Goal: Task Accomplishment & Management: Use online tool/utility

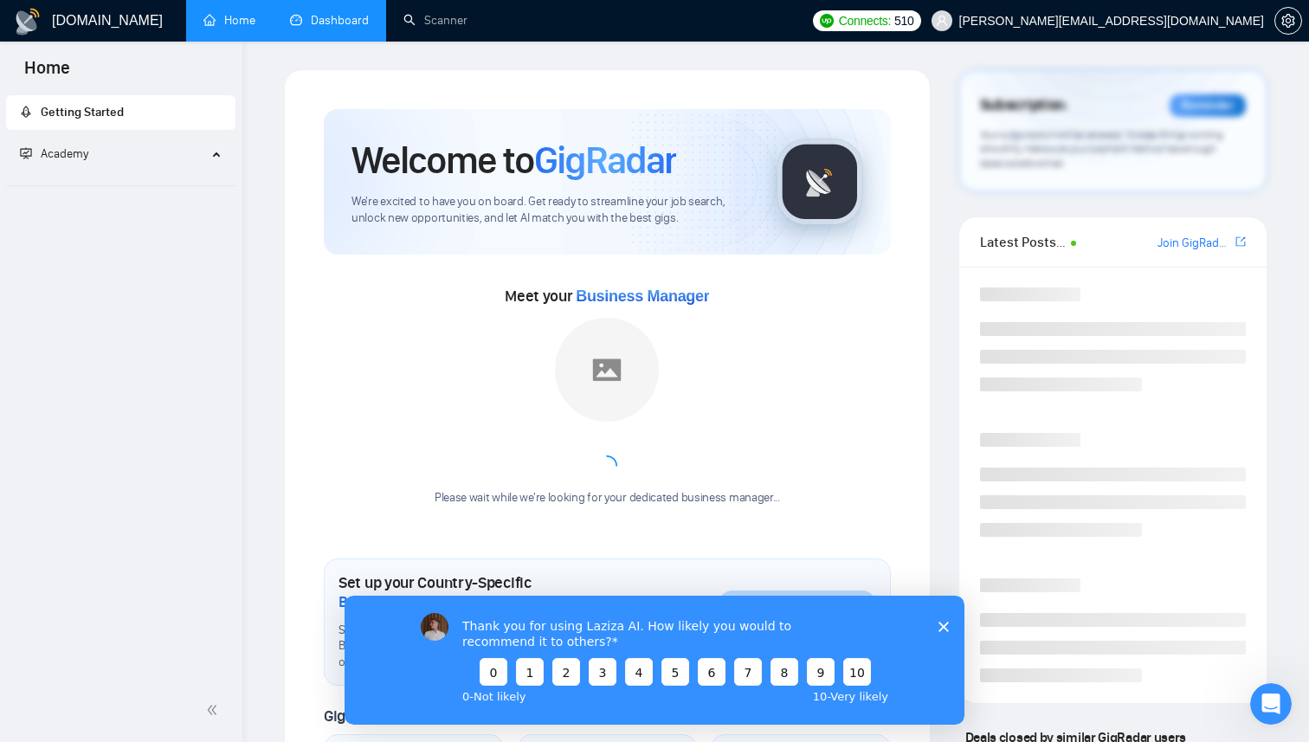
click at [312, 28] on link "Dashboard" at bounding box center [329, 20] width 79 height 15
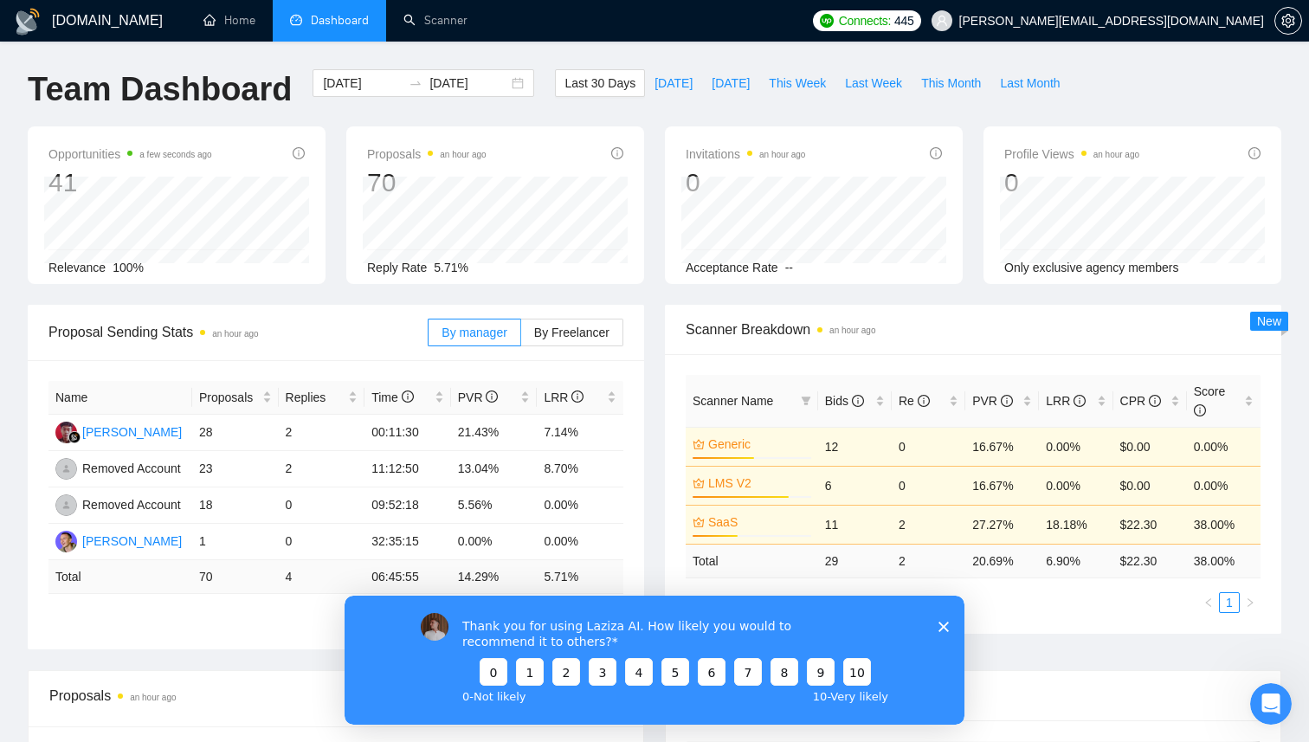
click at [945, 627] on polygon "Close survey" at bounding box center [944, 626] width 10 height 10
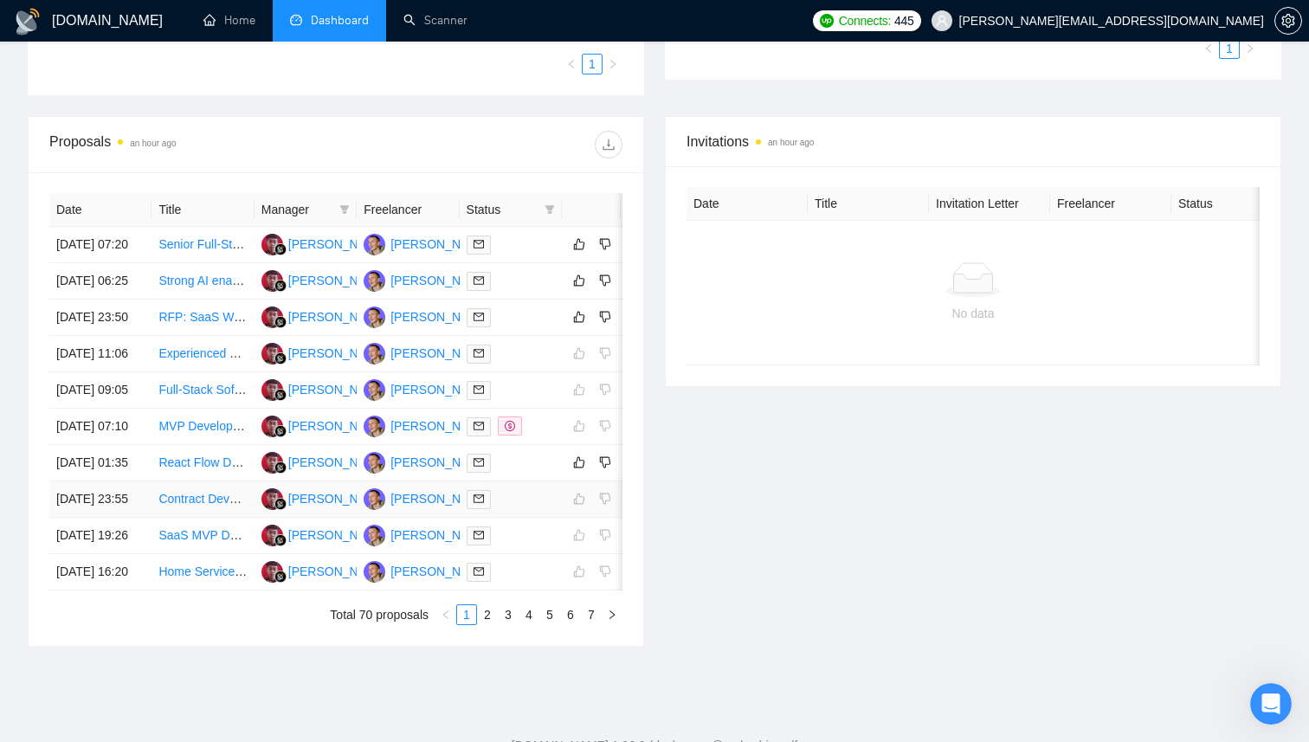
scroll to position [546, 0]
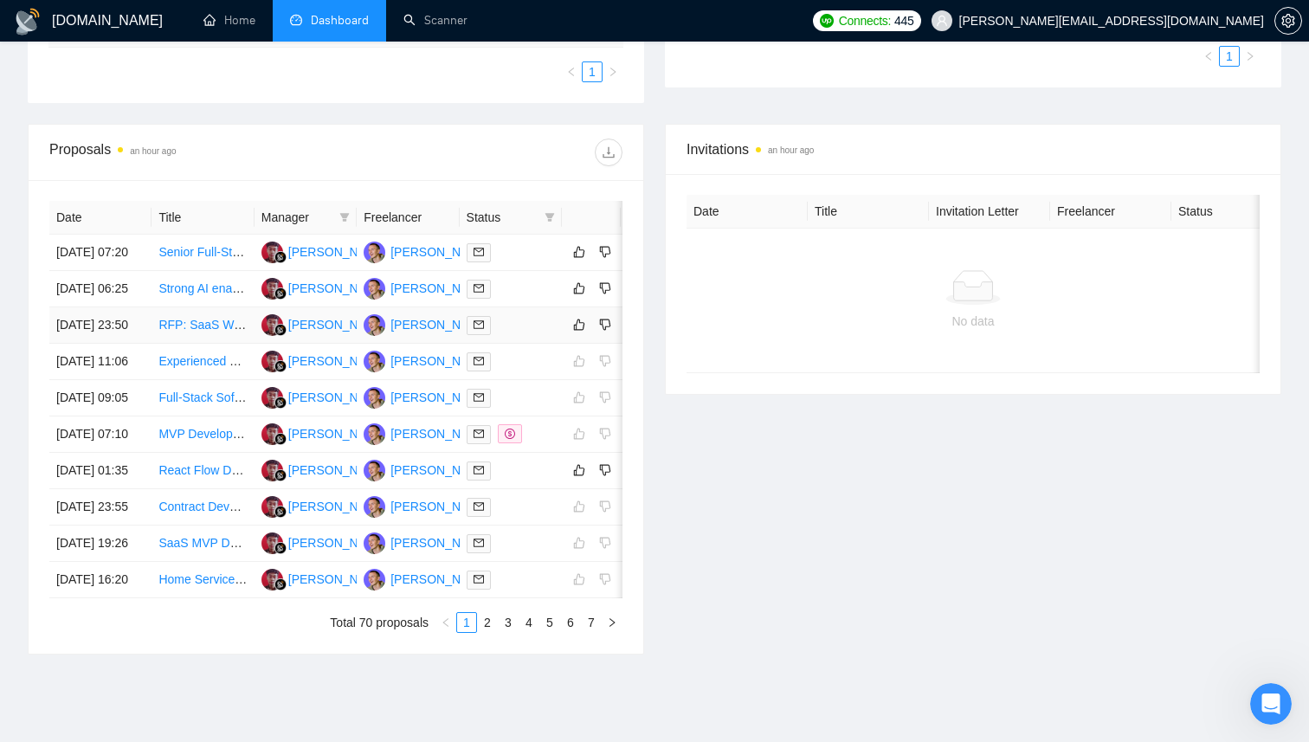
click at [207, 344] on td "RFP: SaaS Web App Audit & Developer (Supabase / React / Stripe)" at bounding box center [203, 325] width 102 height 36
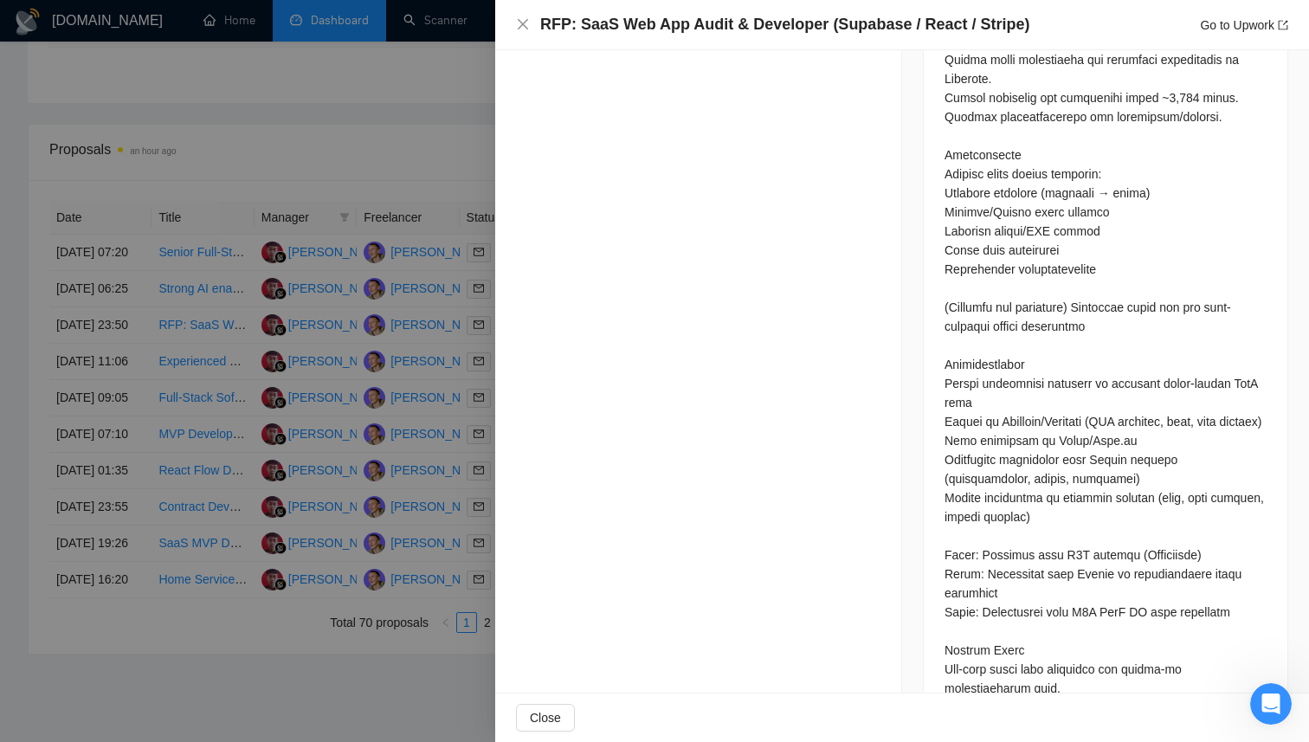
scroll to position [1837, 0]
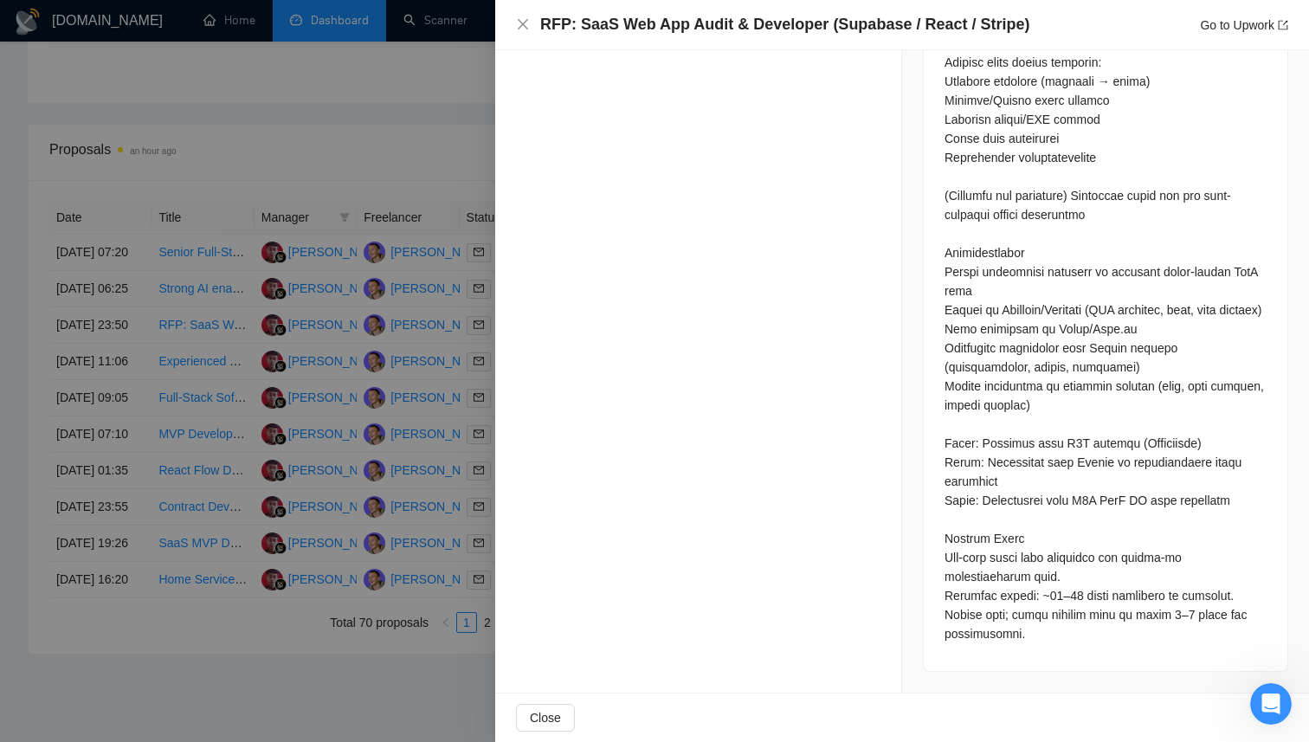
click at [405, 264] on div at bounding box center [654, 371] width 1309 height 742
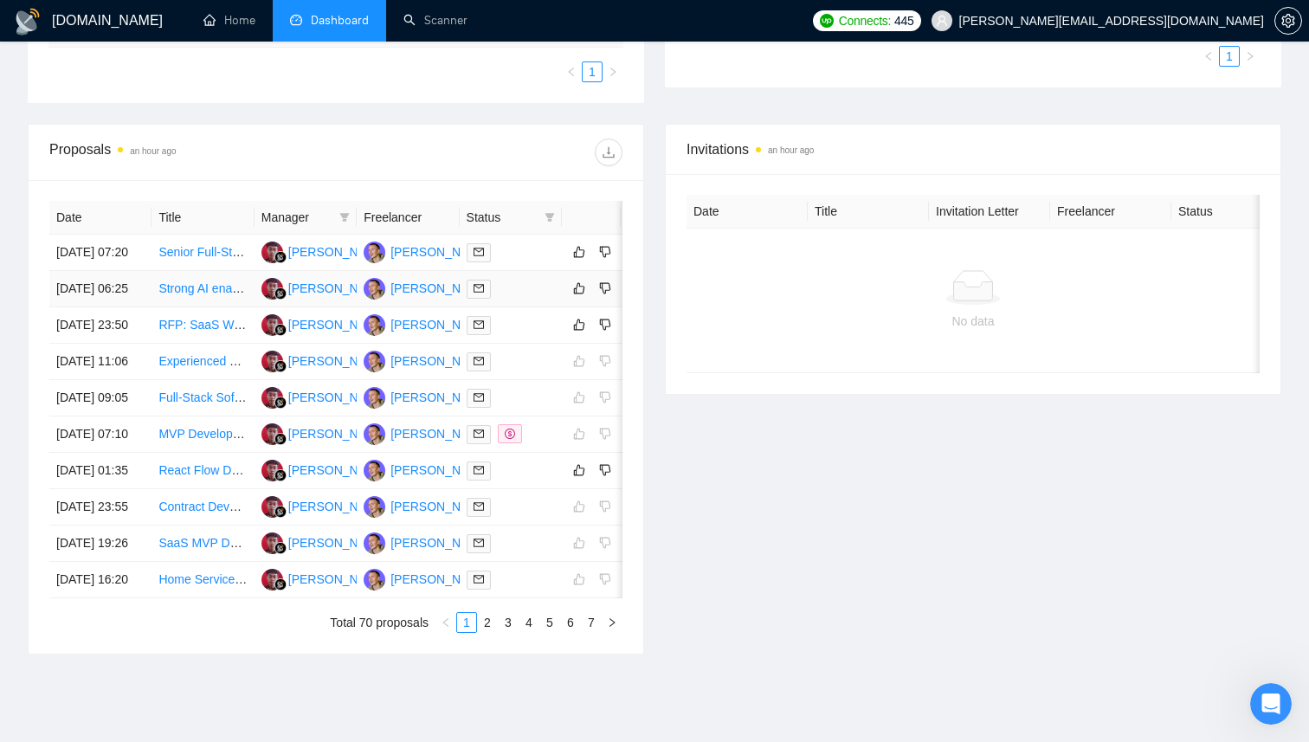
click at [527, 299] on div at bounding box center [511, 289] width 88 height 20
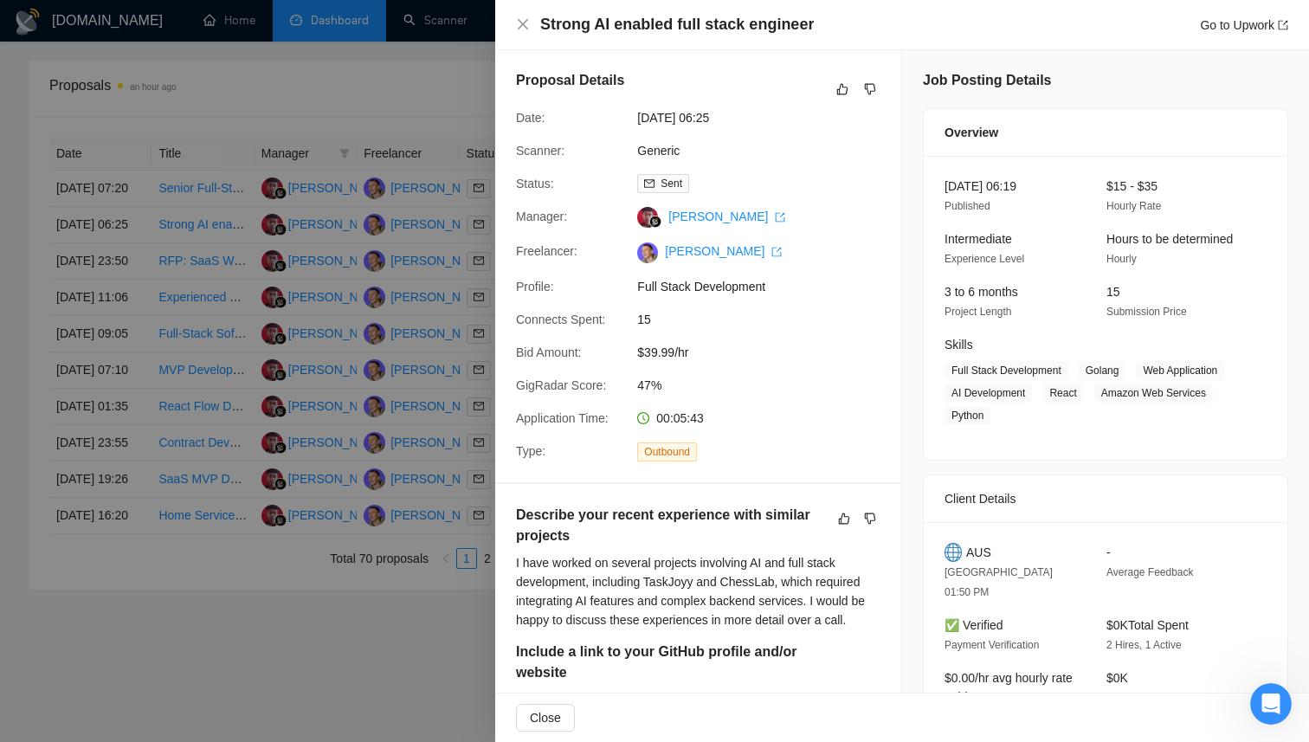
scroll to position [285, 0]
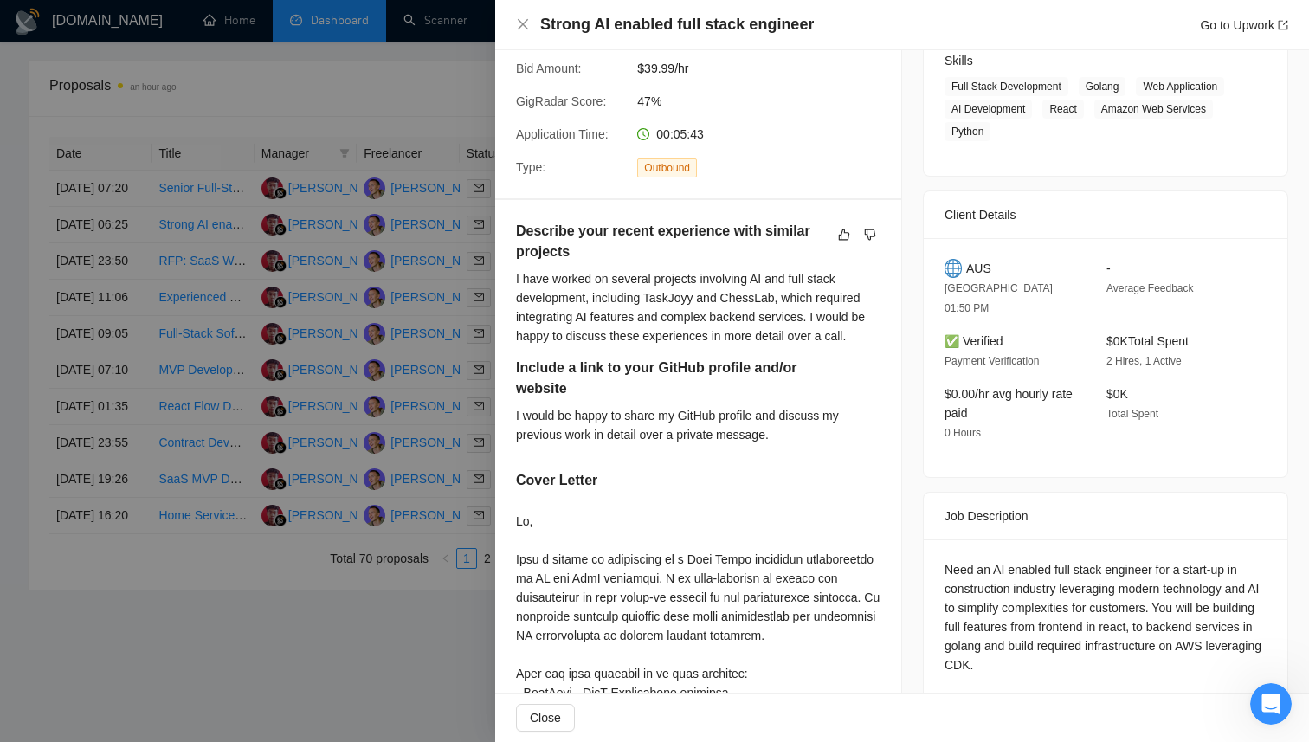
click at [475, 411] on div at bounding box center [654, 371] width 1309 height 742
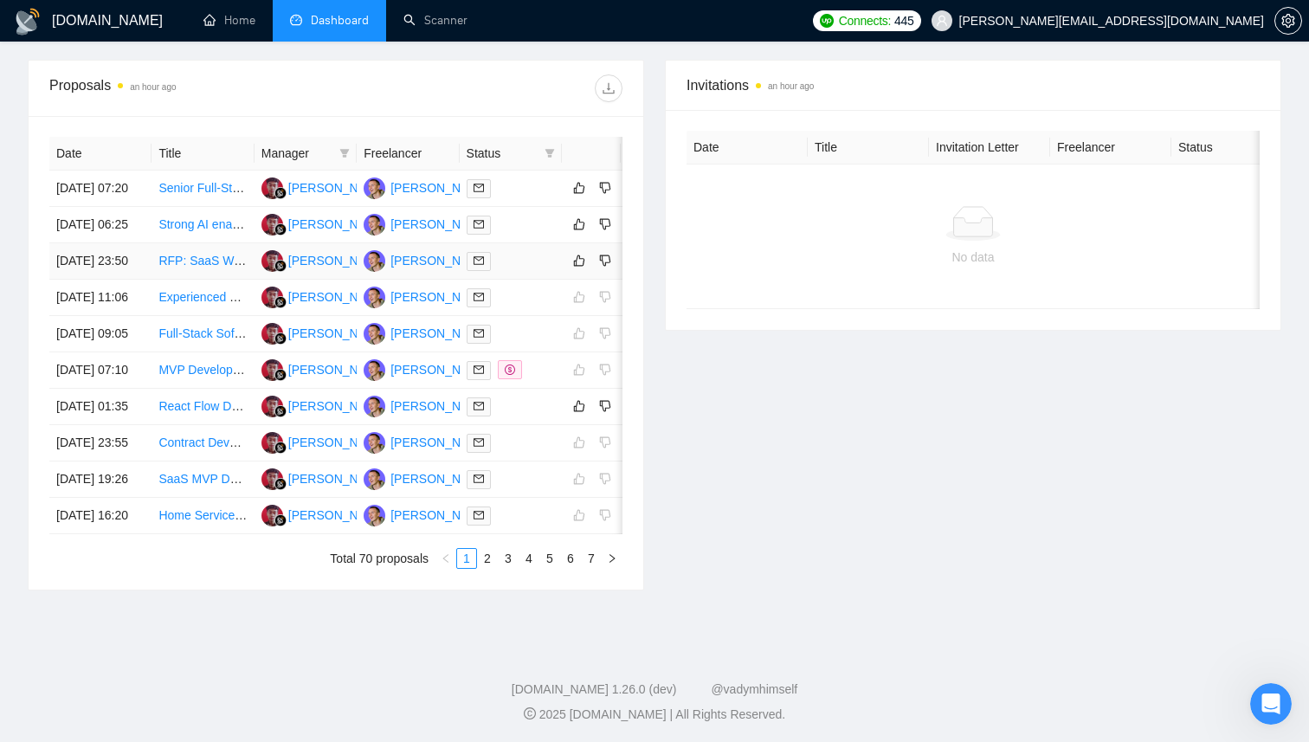
click at [501, 271] on div at bounding box center [511, 261] width 88 height 20
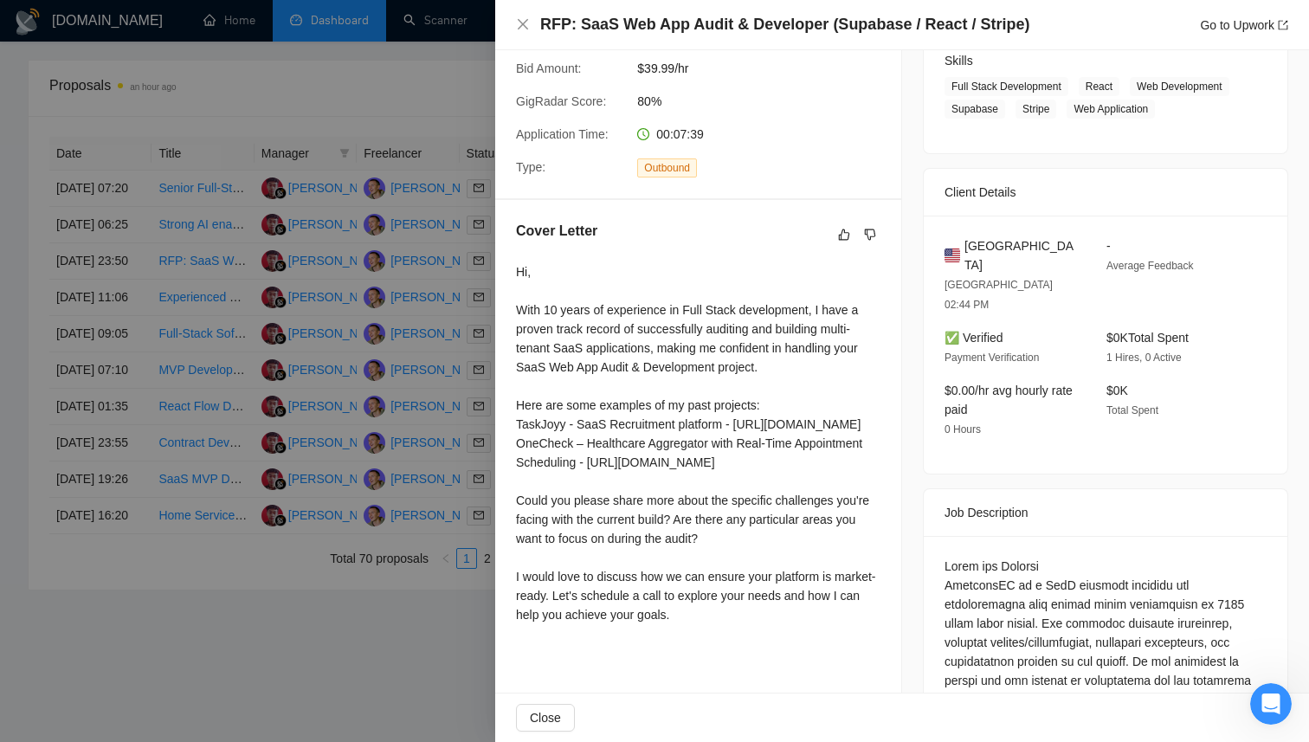
click at [326, 282] on div at bounding box center [654, 371] width 1309 height 742
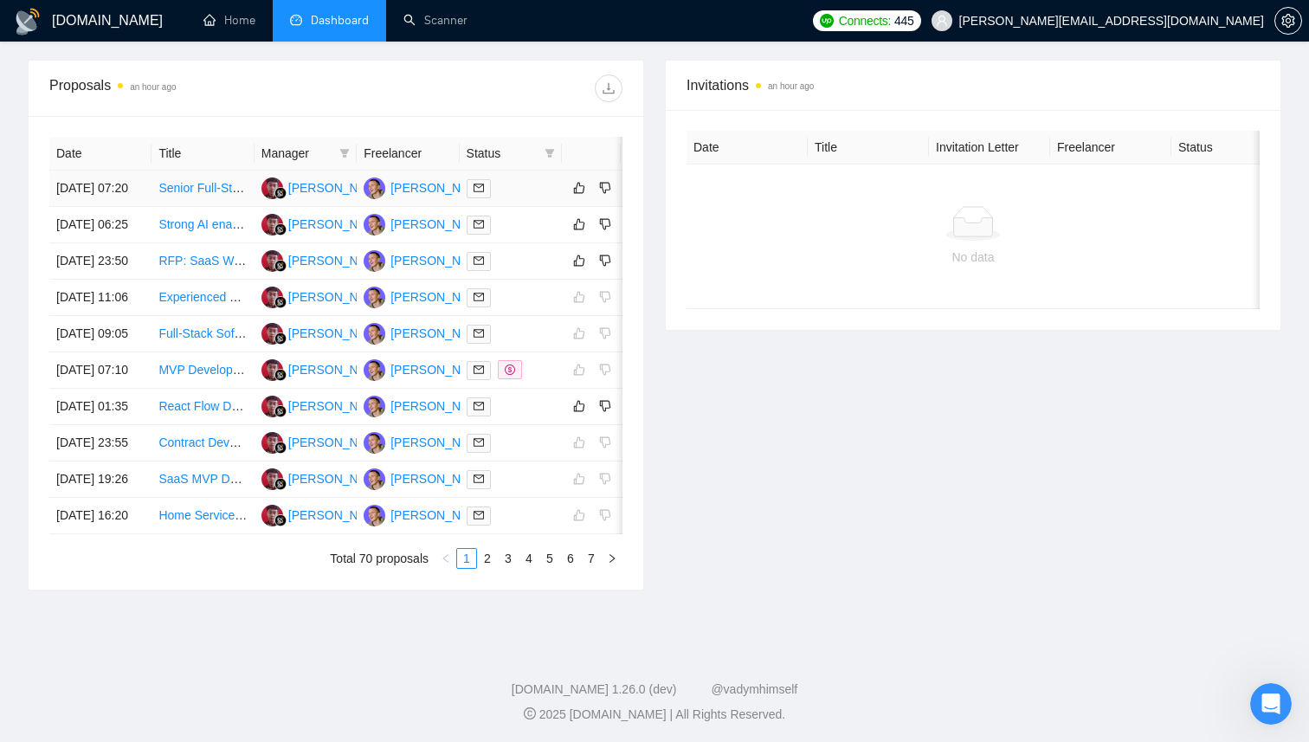
click at [508, 207] on td at bounding box center [511, 189] width 102 height 36
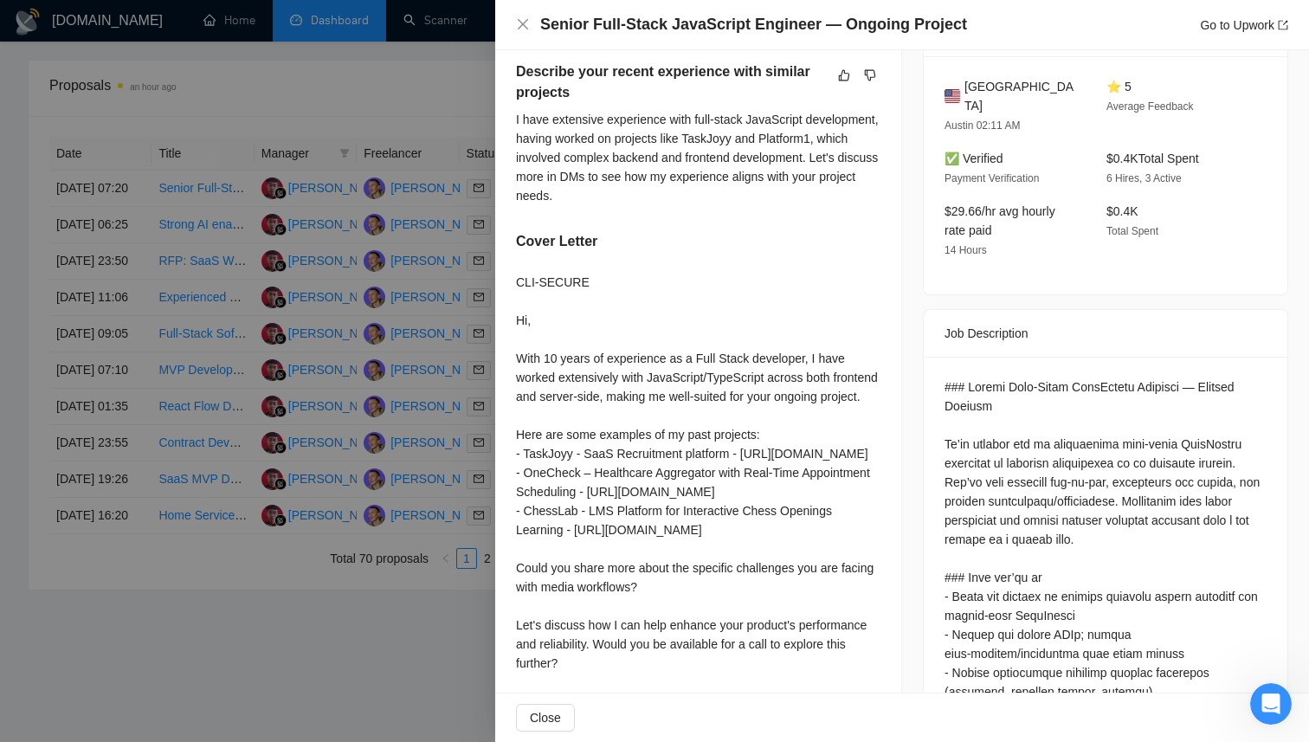
scroll to position [615, 0]
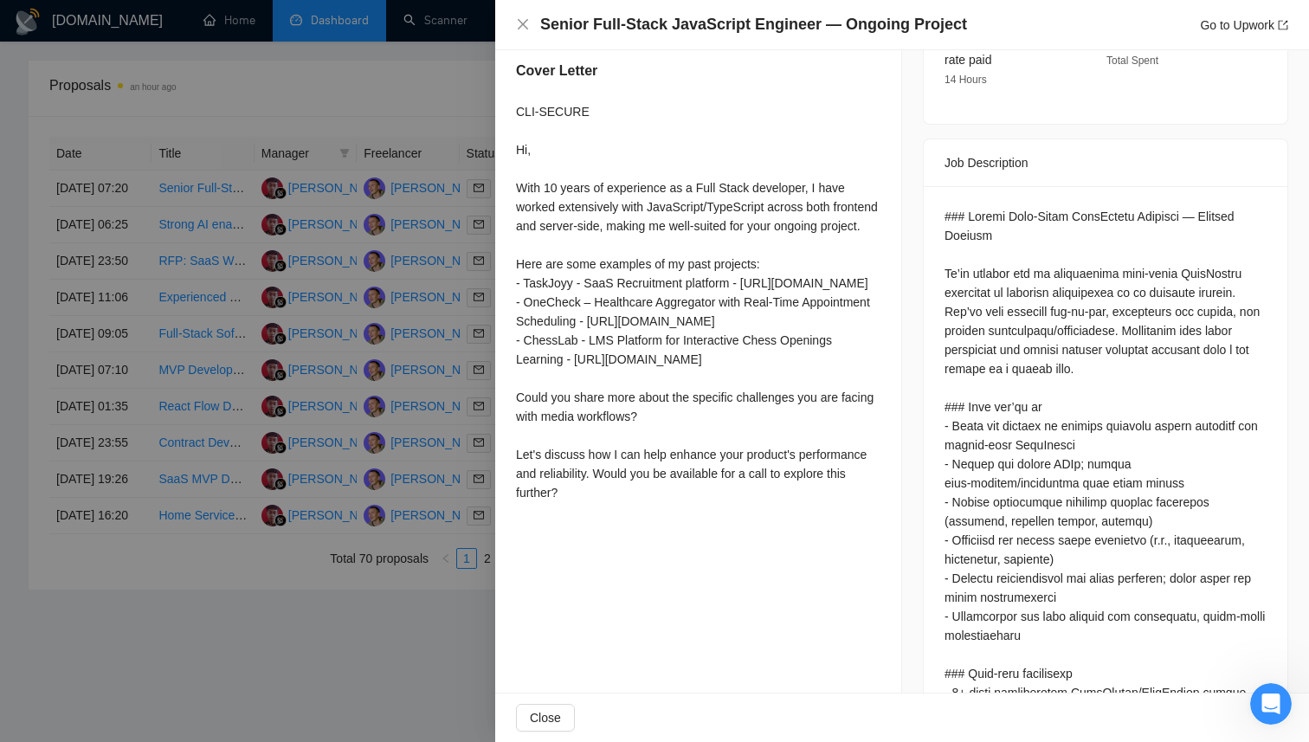
click at [288, 293] on div at bounding box center [654, 371] width 1309 height 742
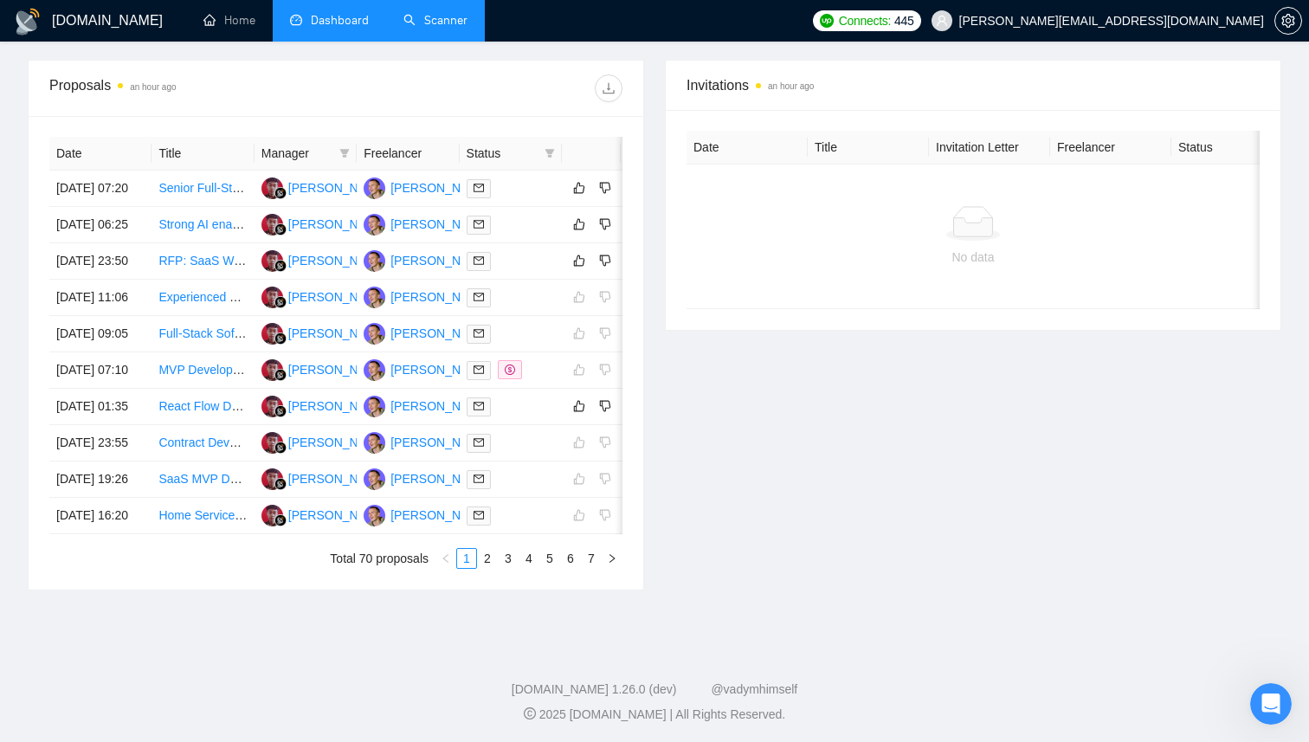
click at [443, 21] on link "Scanner" at bounding box center [436, 20] width 64 height 15
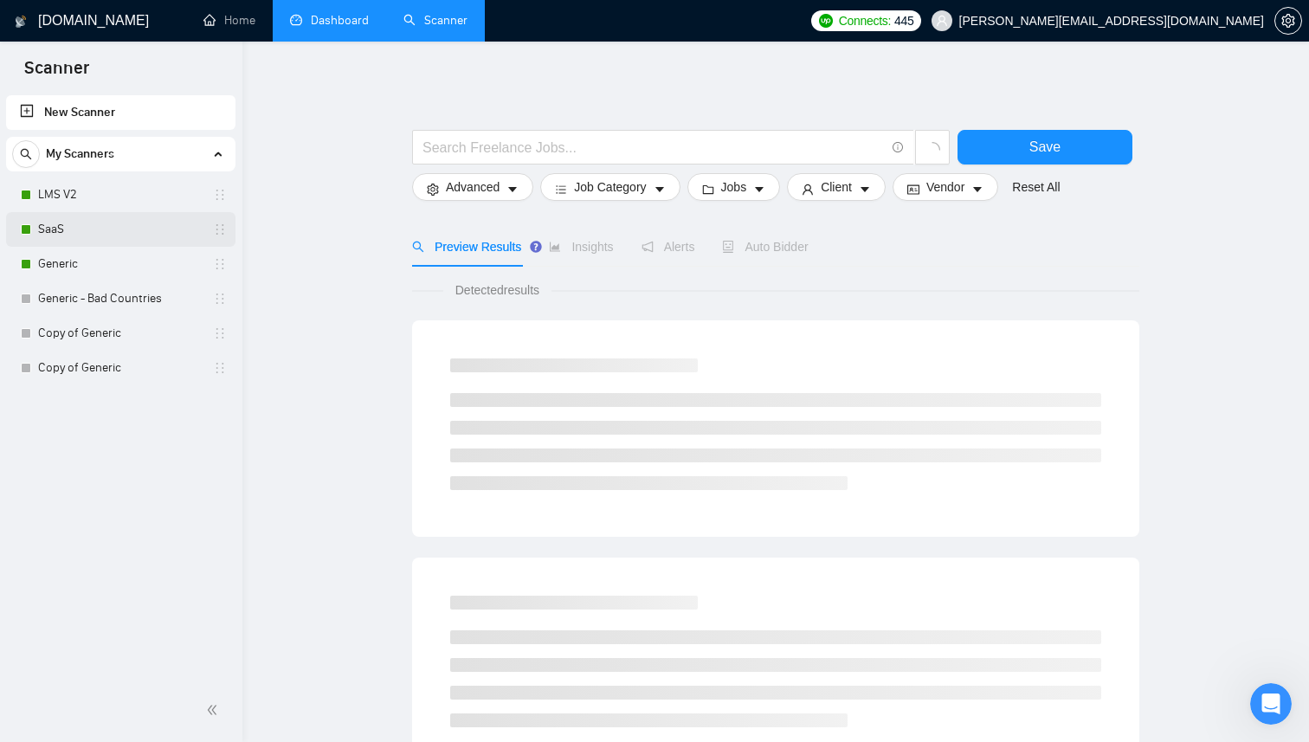
click at [109, 230] on link "SaaS" at bounding box center [120, 229] width 165 height 35
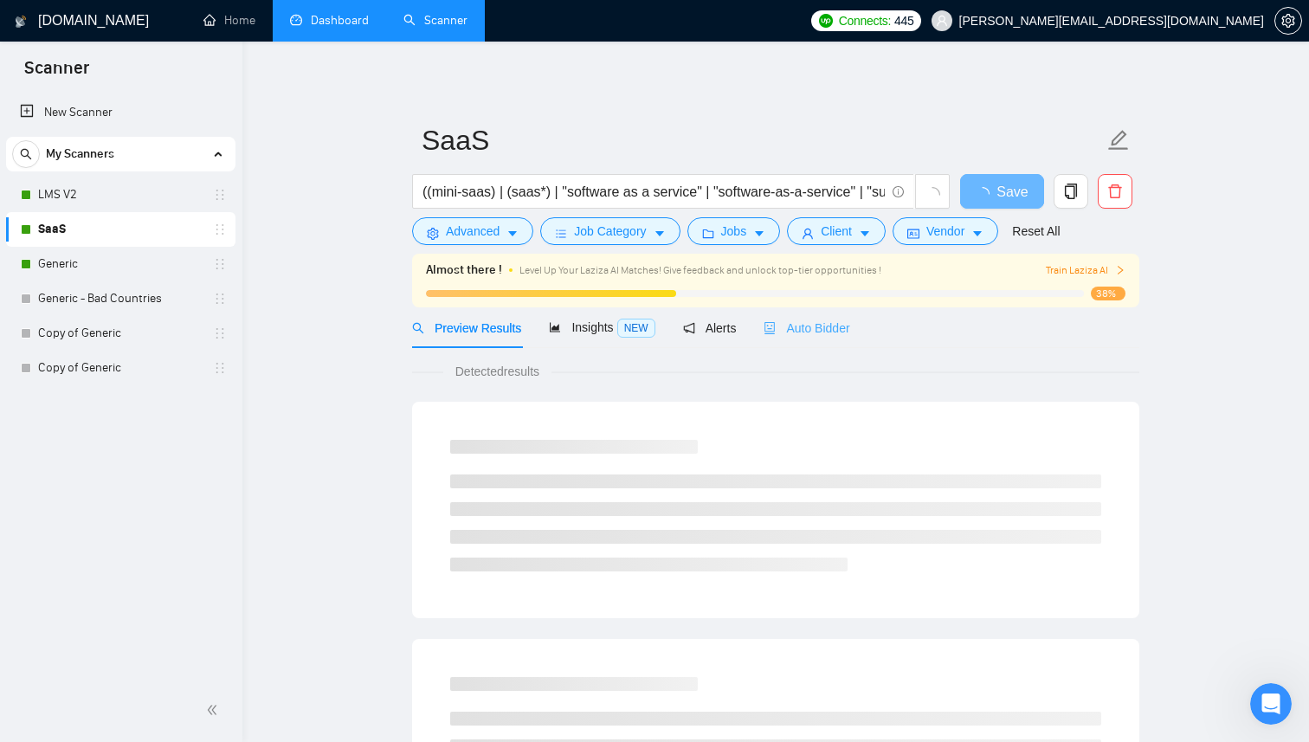
click at [806, 338] on div "Auto Bidder" at bounding box center [807, 327] width 86 height 41
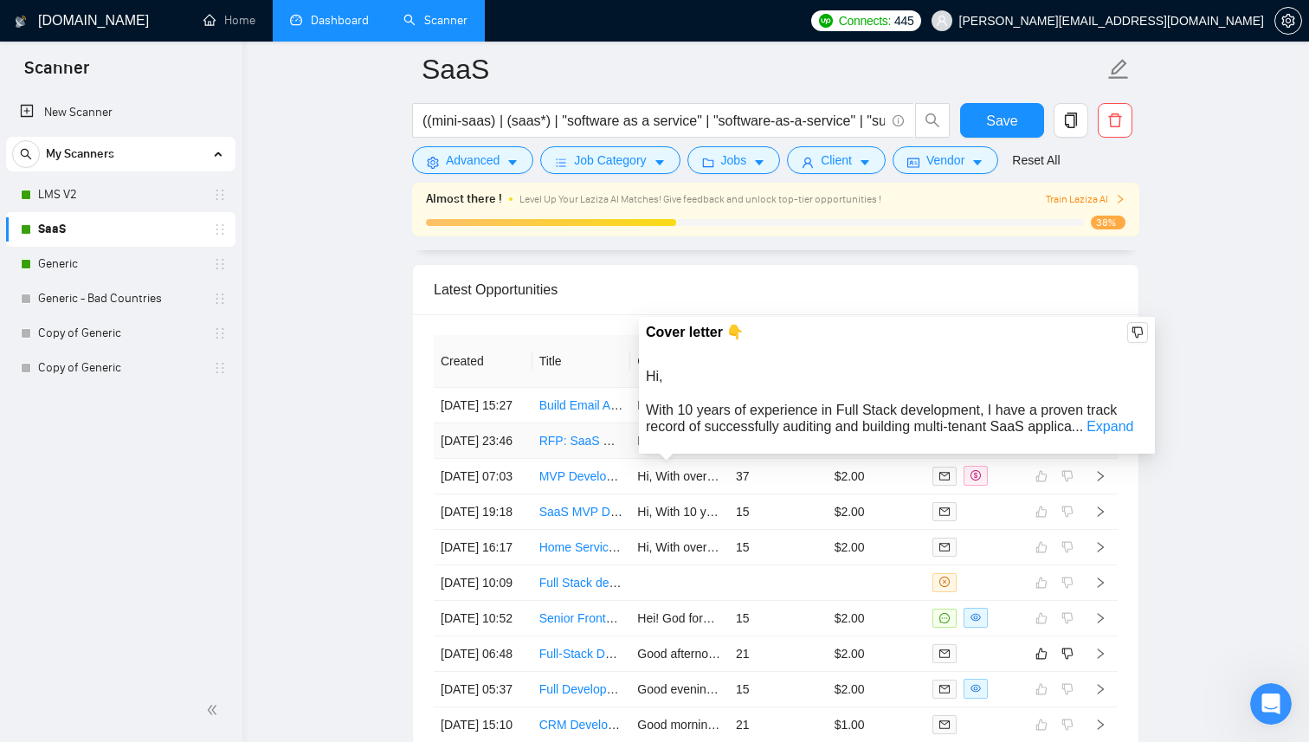
scroll to position [4386, 0]
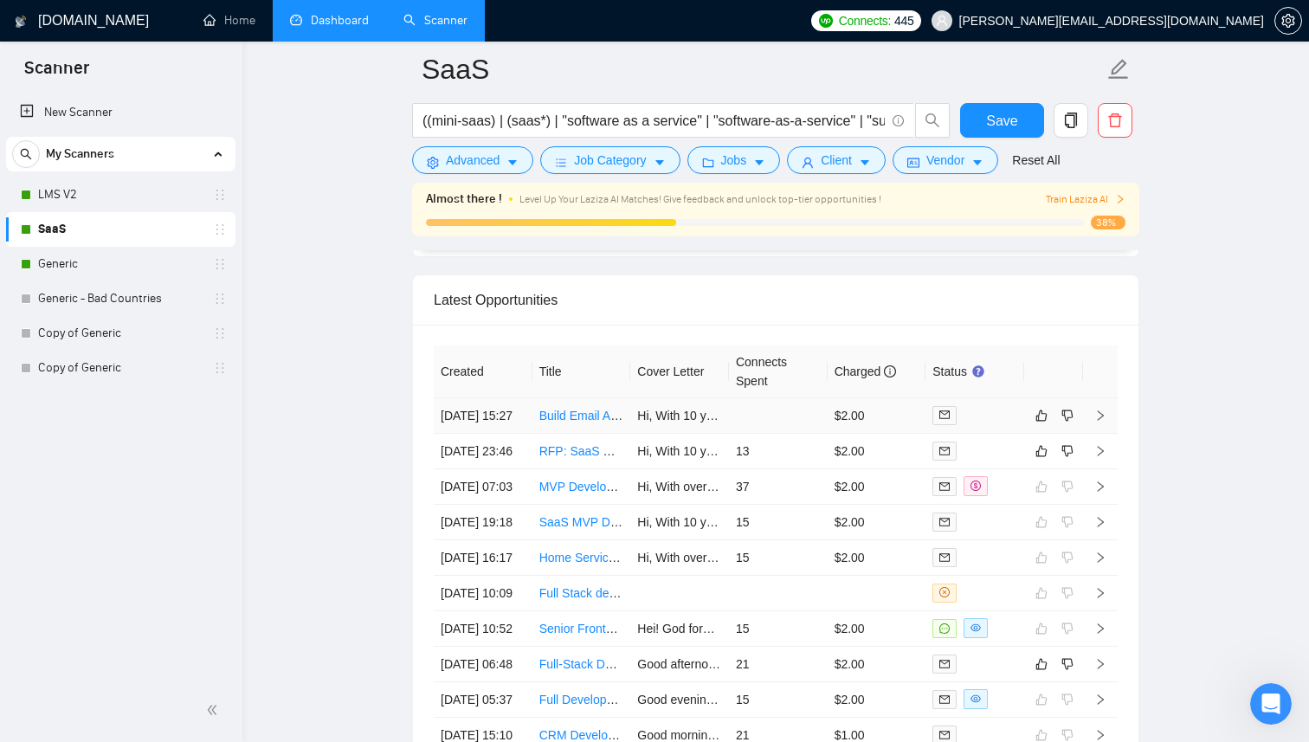
click at [794, 410] on td at bounding box center [778, 416] width 99 height 36
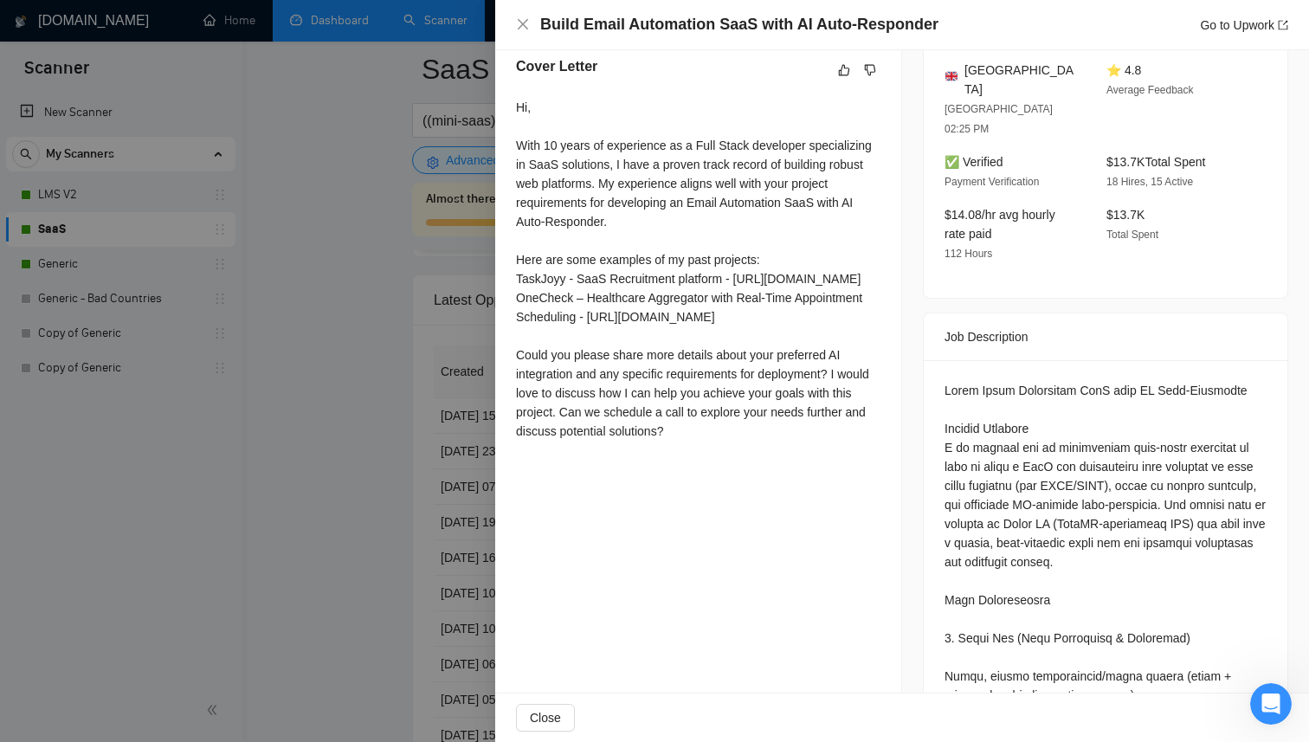
scroll to position [113, 0]
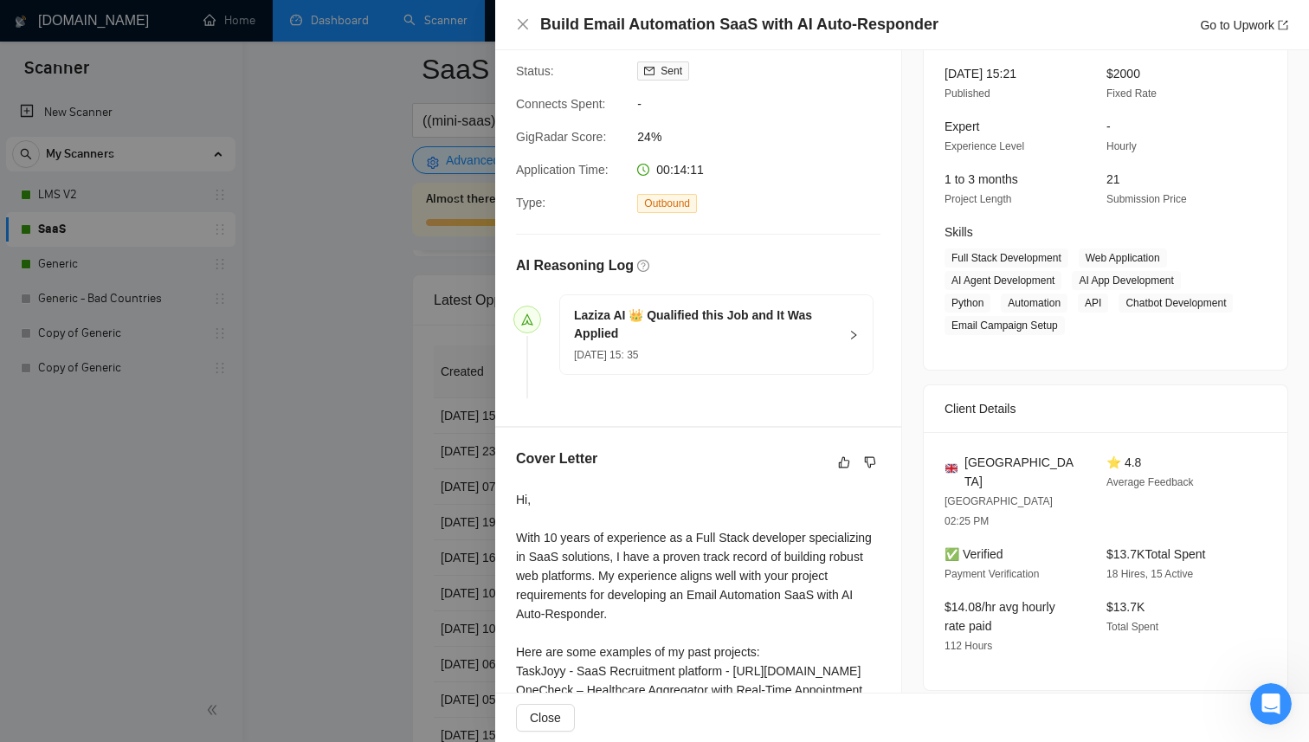
click at [1207, 14] on div "Build Email Automation SaaS with AI Auto-Responder Go to Upwork" at bounding box center [914, 25] width 748 height 22
click at [1210, 27] on link "Go to Upwork" at bounding box center [1244, 25] width 88 height 14
click at [365, 271] on div at bounding box center [654, 371] width 1309 height 742
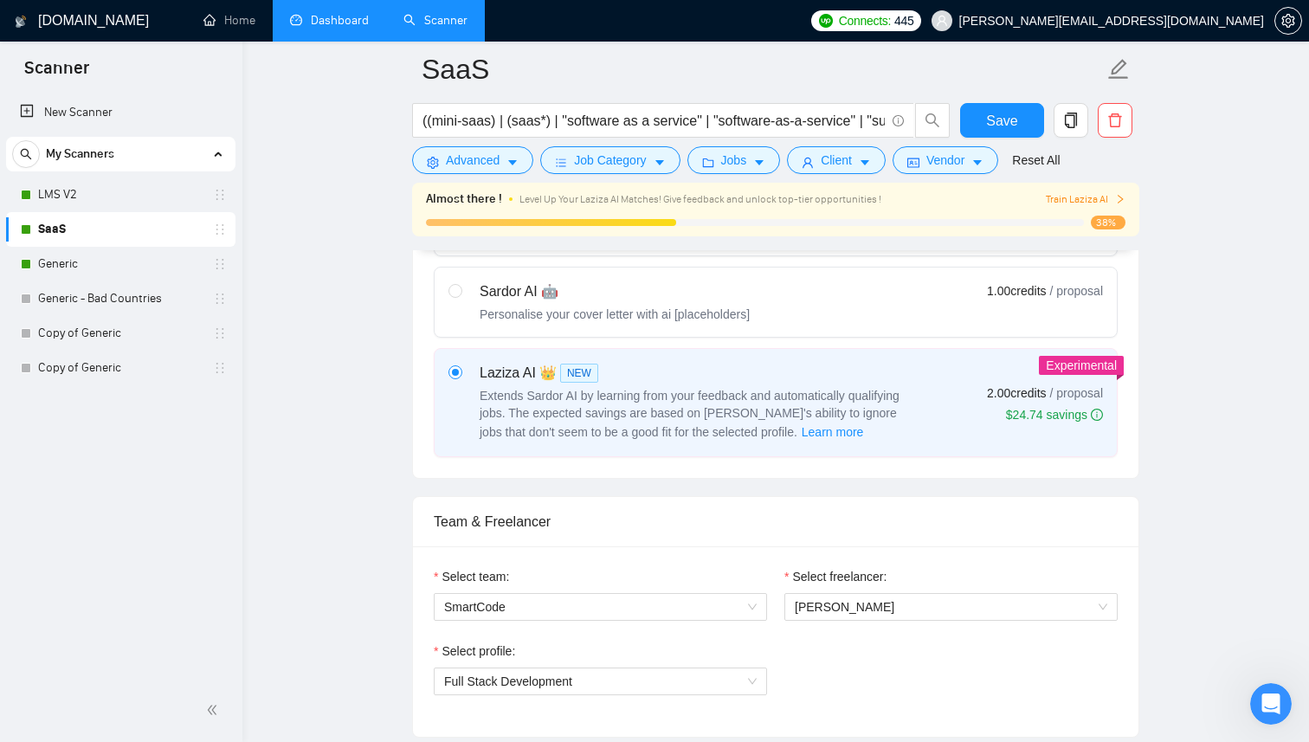
scroll to position [216, 0]
